Goal: Task Accomplishment & Management: Manage account settings

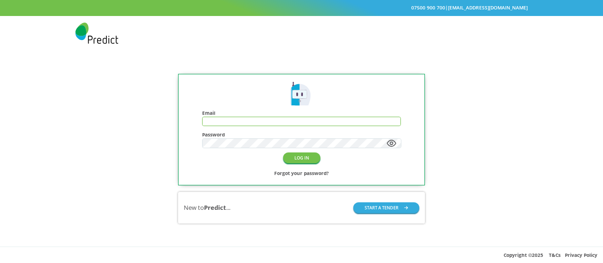
click at [219, 119] on input "text" at bounding box center [302, 121] width 198 height 8
type input "**********"
click at [301, 159] on button "LOG IN" at bounding box center [301, 158] width 37 height 11
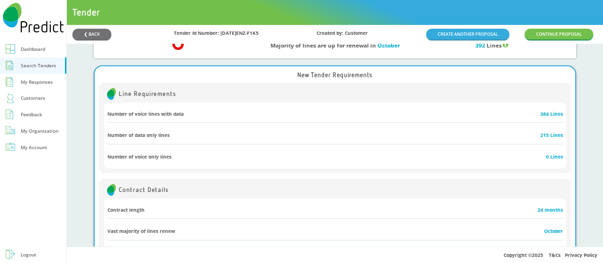
scroll to position [41, 0]
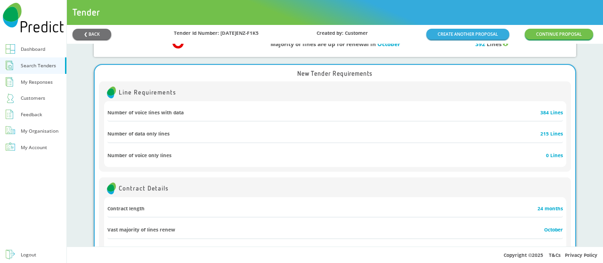
drag, startPoint x: 595, startPoint y: 61, endPoint x: 597, endPoint y: 77, distance: 16.1
click at [597, 77] on div "❮ BACK Tender Id Number: [DATE]ENZ-F1K5 Created by: Customer CREATE ANOTHER PRO…" at bounding box center [335, 136] width 536 height 222
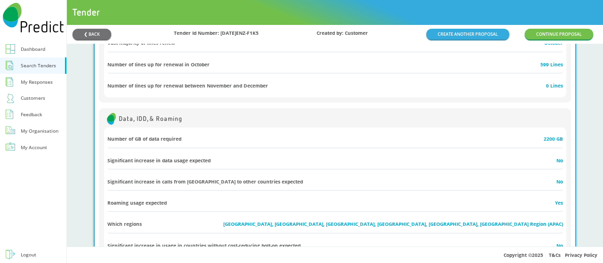
scroll to position [211, 0]
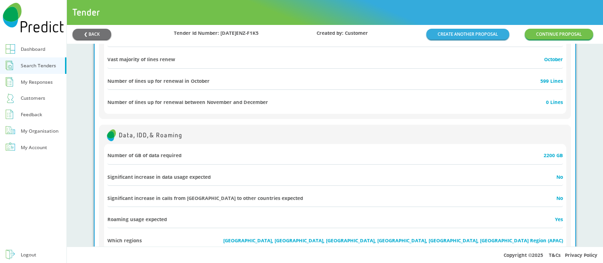
click at [39, 131] on div "My Organisation" at bounding box center [40, 131] width 38 height 9
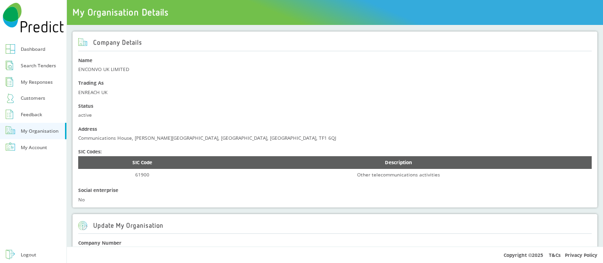
click at [35, 112] on div "Feedback" at bounding box center [32, 114] width 22 height 9
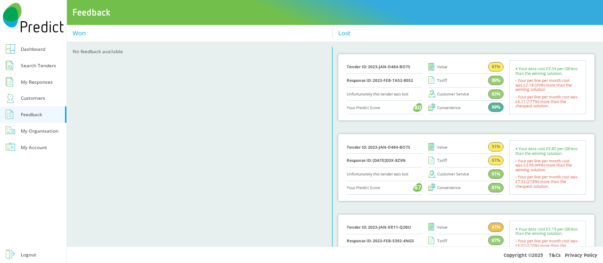
click at [28, 96] on div "Customers" at bounding box center [33, 98] width 24 height 9
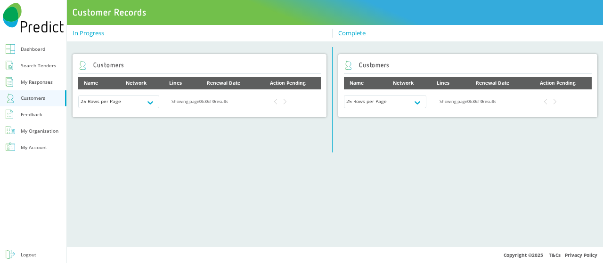
click at [36, 80] on div "My Responses" at bounding box center [37, 82] width 32 height 9
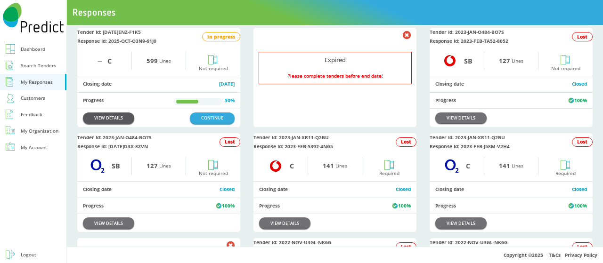
click at [117, 121] on link "VIEW DETAILS" at bounding box center [108, 118] width 51 height 11
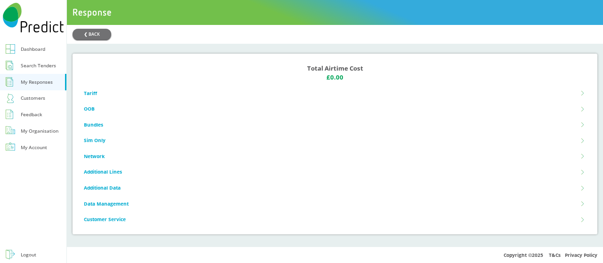
click at [91, 107] on li "OOB" at bounding box center [335, 109] width 502 height 16
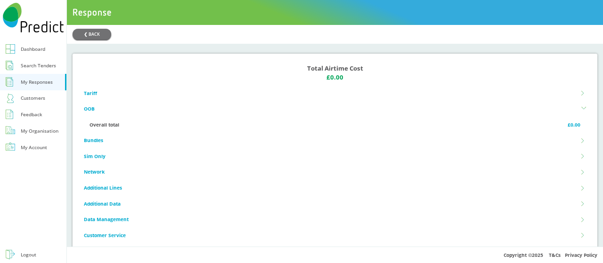
click at [91, 107] on li "OOB" at bounding box center [335, 109] width 502 height 16
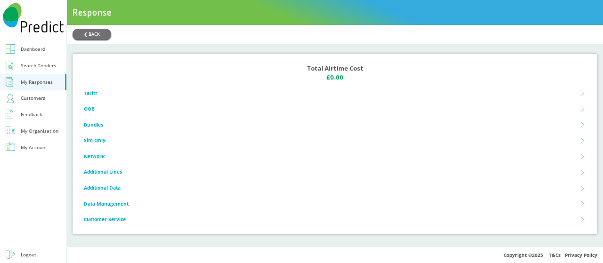
click at [572, 191] on li "Additional Data" at bounding box center [335, 188] width 502 height 16
click at [577, 194] on li "Additional Data" at bounding box center [335, 188] width 502 height 16
click at [571, 95] on li "Tariff" at bounding box center [335, 93] width 502 height 16
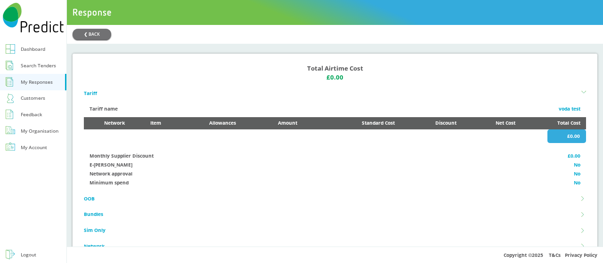
click at [571, 95] on li "Tariff" at bounding box center [335, 93] width 502 height 16
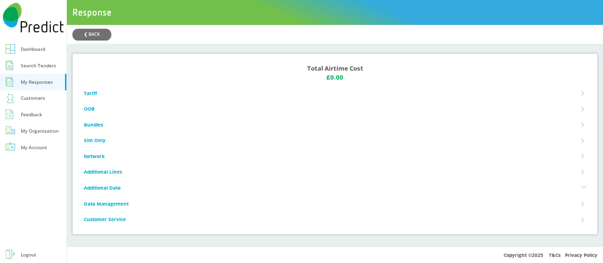
click at [35, 60] on link "Search Tenders" at bounding box center [33, 65] width 66 height 16
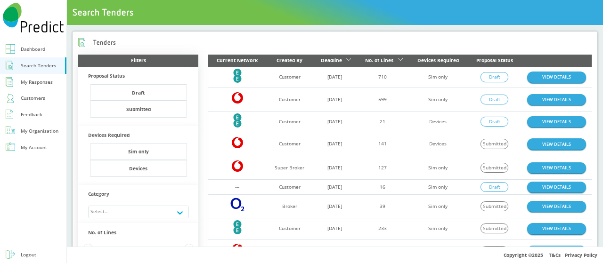
click at [39, 133] on div "My Organisation" at bounding box center [40, 131] width 38 height 9
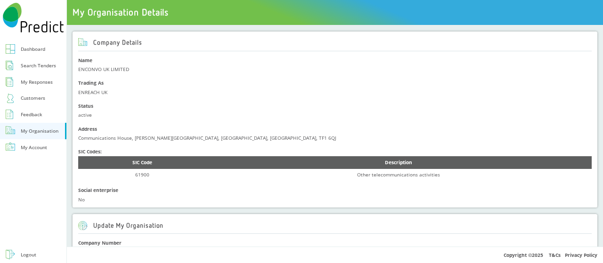
click at [30, 145] on div "My Account" at bounding box center [34, 147] width 26 height 9
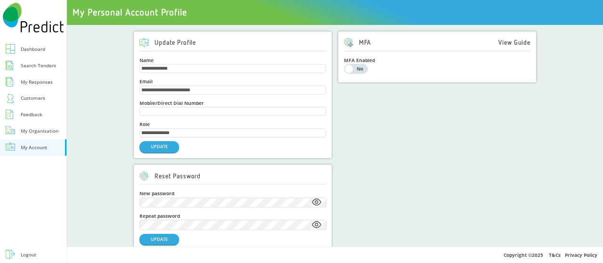
click at [38, 53] on div "Dashboard" at bounding box center [33, 49] width 24 height 9
